Goal: Navigation & Orientation: Find specific page/section

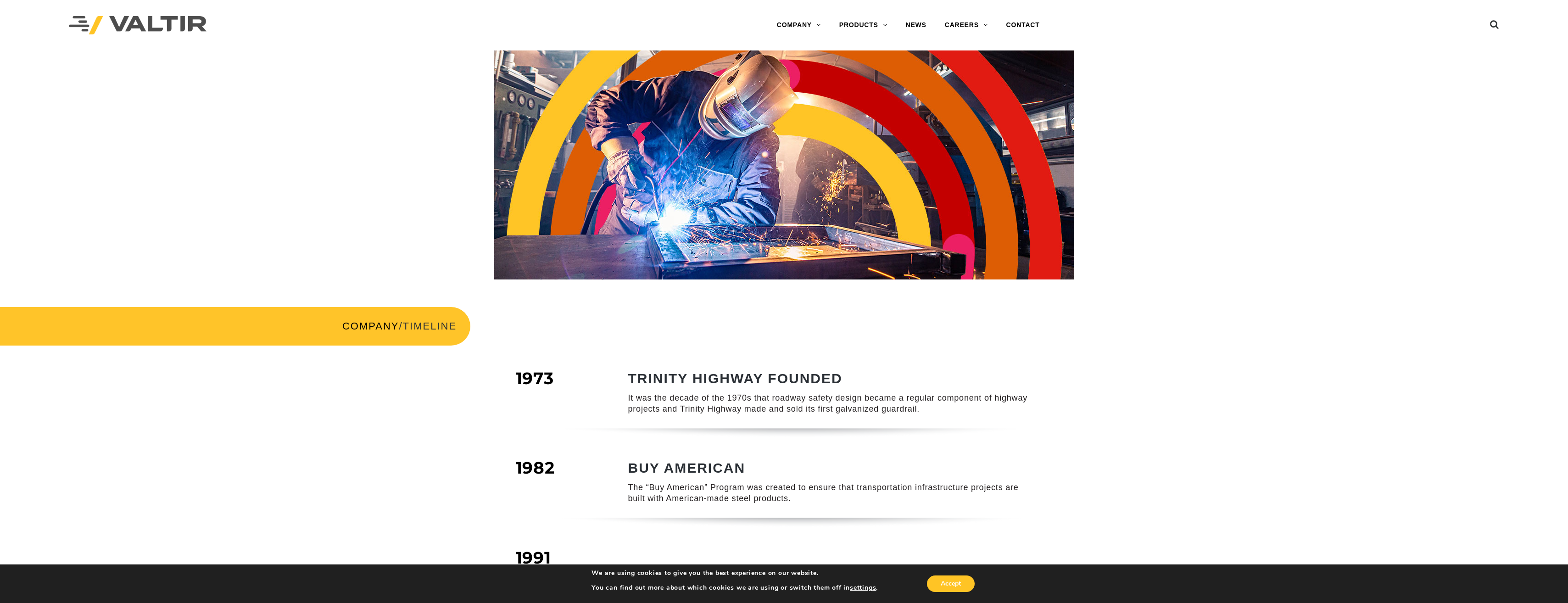
drag, startPoint x: 308, startPoint y: 285, endPoint x: 394, endPoint y: 286, distance: 86.0
click at [309, 284] on div at bounding box center [784, 172] width 1568 height 243
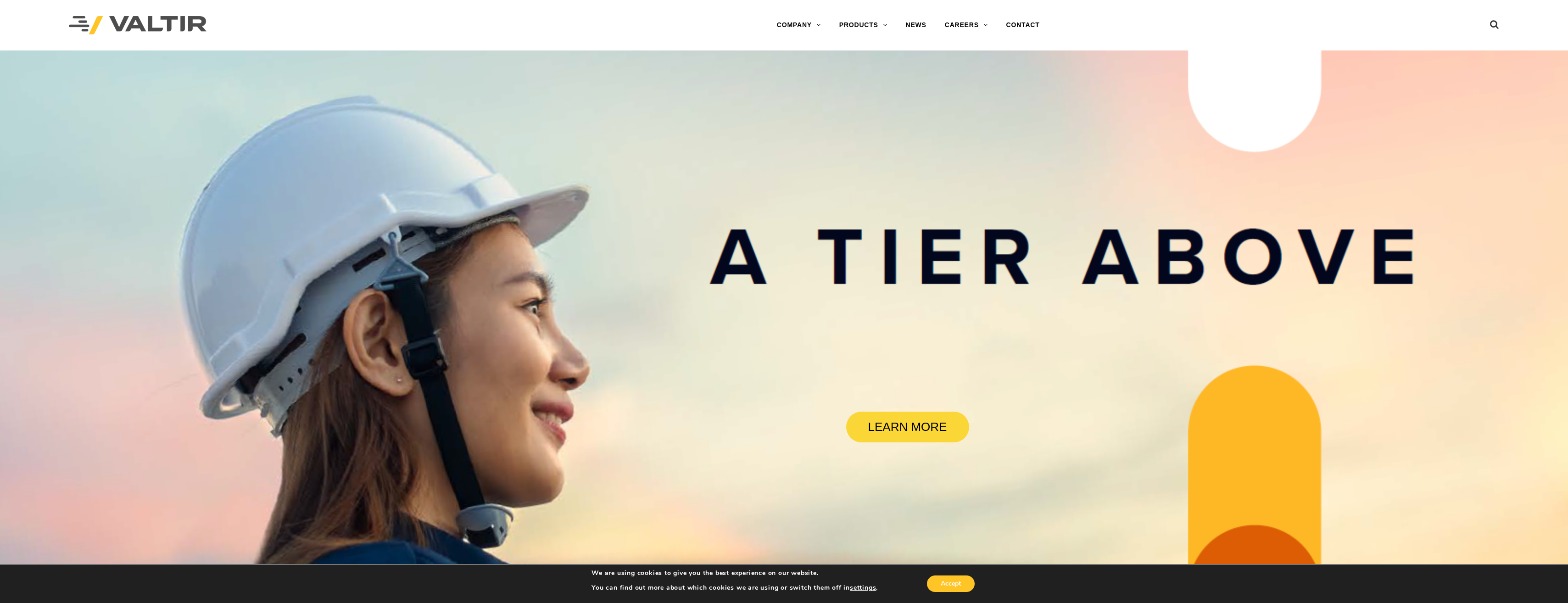
click at [697, 288] on rs-slide "LEARN MORE" at bounding box center [784, 352] width 1568 height 603
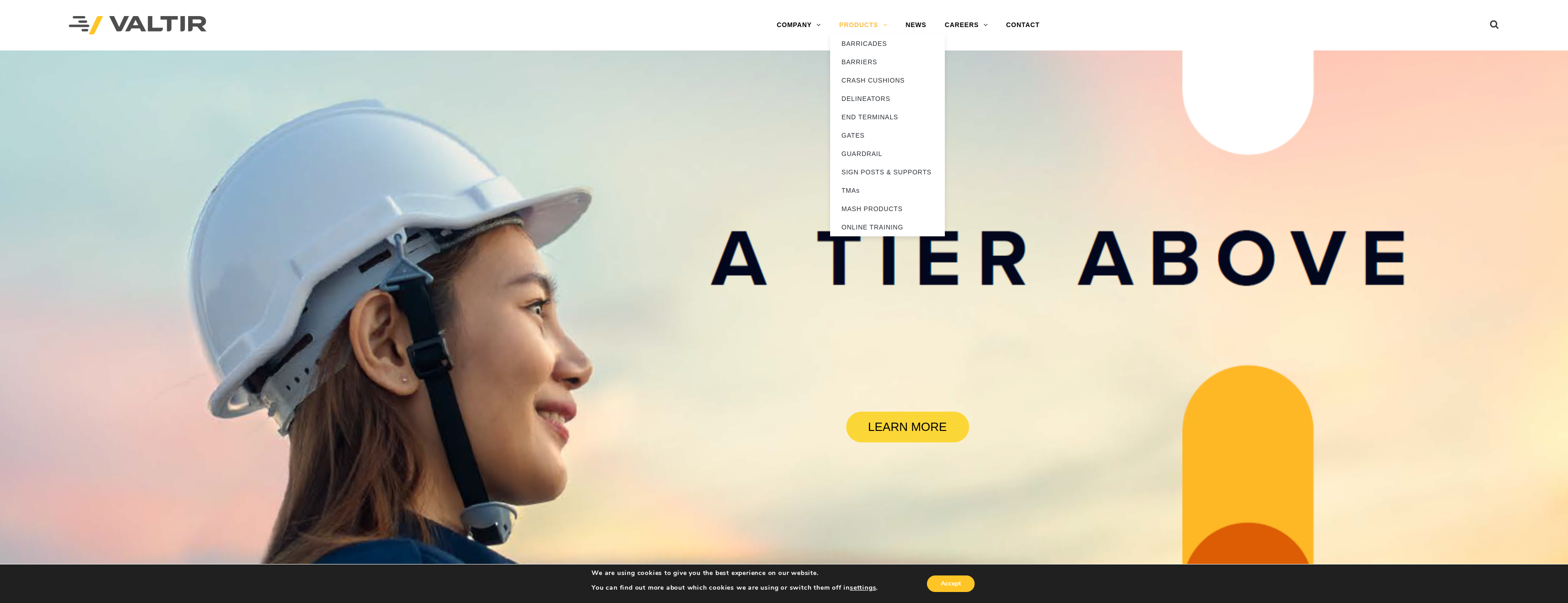
click at [863, 29] on link "PRODUCTS" at bounding box center [863, 25] width 66 height 18
